Goal: Check status: Check status

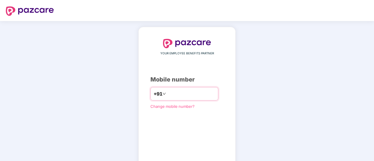
click at [170, 96] on input "number" at bounding box center [191, 93] width 48 height 9
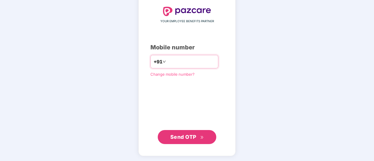
type input "**********"
click at [193, 137] on span "Send OTP" at bounding box center [183, 137] width 26 height 6
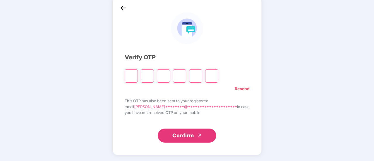
scroll to position [29, 0]
type input "*"
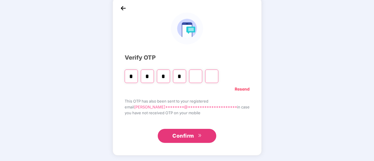
type input "*"
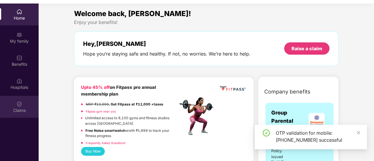
click at [20, 99] on div "Claims" at bounding box center [19, 107] width 39 height 22
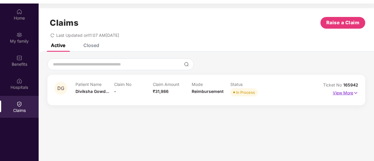
click at [341, 93] on p "View More" at bounding box center [344, 92] width 25 height 8
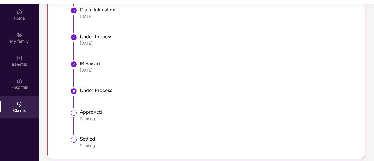
scroll to position [220, 0]
click at [79, 92] on li "Under Process" at bounding box center [211, 100] width 279 height 22
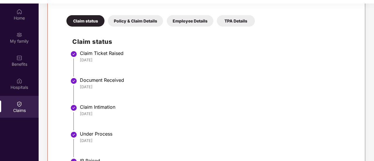
scroll to position [0, 0]
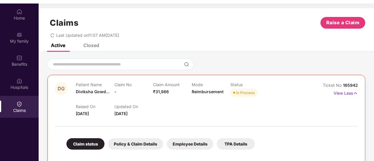
click at [140, 141] on div "Policy & Claim Details" at bounding box center [135, 143] width 55 height 11
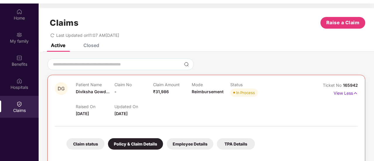
scroll to position [97, 0]
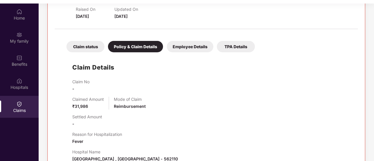
click at [183, 49] on div "Employee Details" at bounding box center [190, 46] width 46 height 11
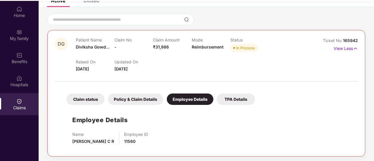
scroll to position [33, 0]
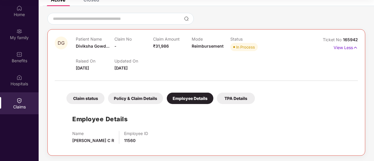
click at [156, 48] on span "₹31,986" at bounding box center [161, 46] width 16 height 5
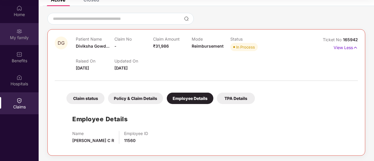
click at [26, 39] on div "My family" at bounding box center [19, 38] width 39 height 6
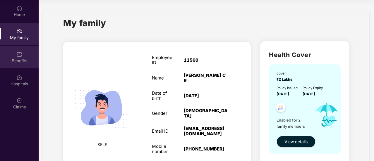
click at [20, 61] on div "Benefits" at bounding box center [19, 61] width 39 height 6
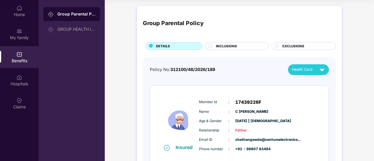
click at [218, 45] on span "INCLUSIONS" at bounding box center [226, 46] width 21 height 5
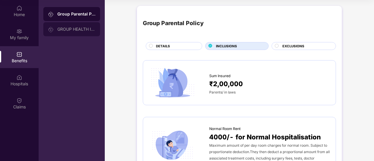
click at [83, 31] on div "GROUP HEALTH INSURANCE" at bounding box center [76, 29] width 38 height 5
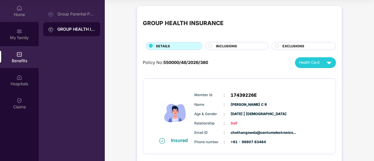
click at [15, 12] on div "Home" at bounding box center [19, 15] width 39 height 6
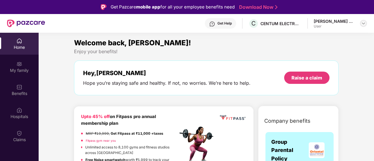
click at [365, 25] on img at bounding box center [363, 23] width 5 height 5
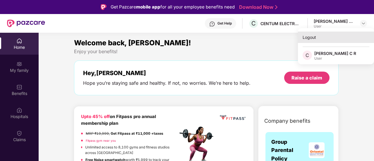
click at [314, 37] on div "Logout" at bounding box center [336, 37] width 76 height 11
